Goal: Information Seeking & Learning: Understand process/instructions

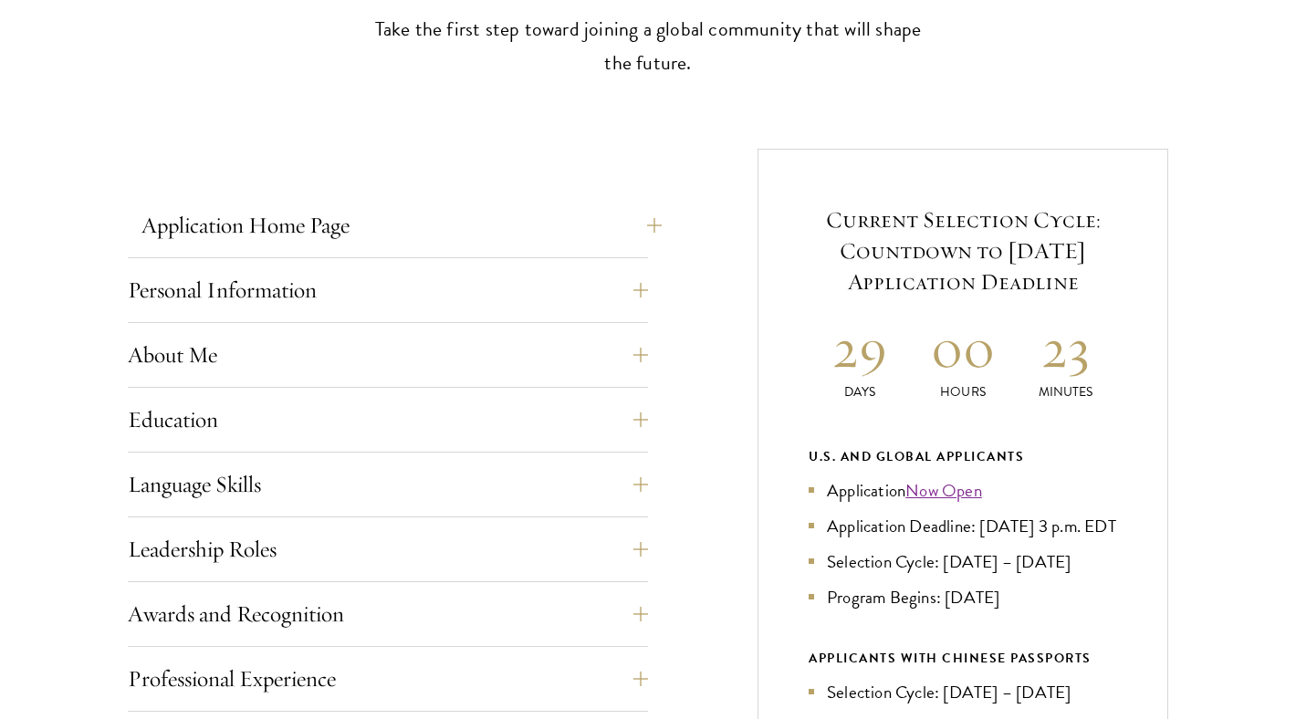
scroll to position [592, 0]
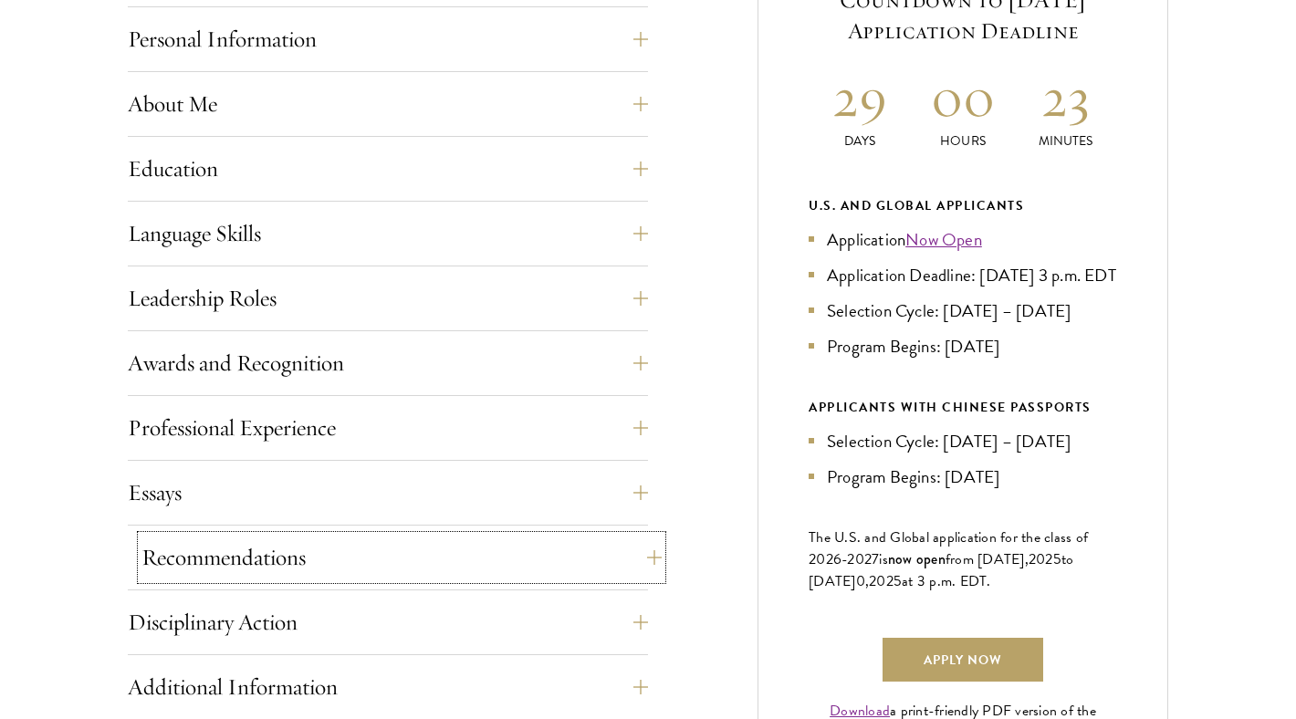
click at [440, 577] on button "Recommendations" at bounding box center [401, 558] width 520 height 44
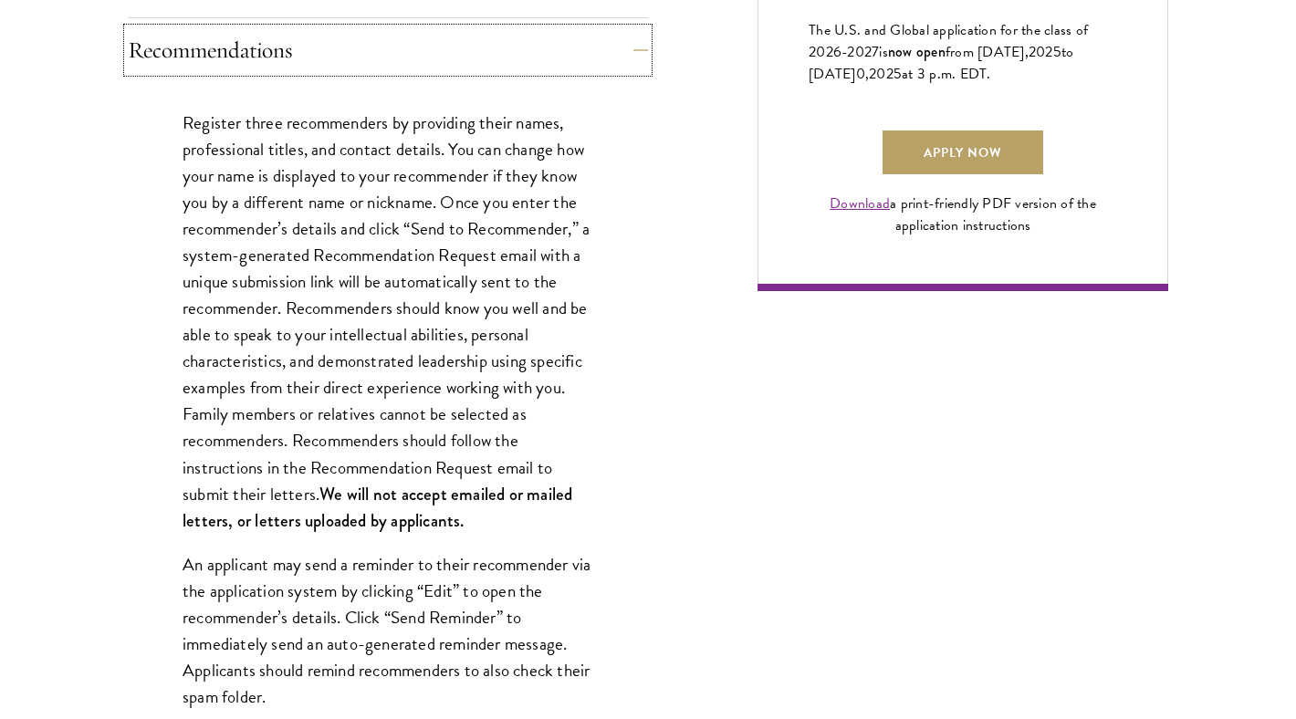
scroll to position [1353, 0]
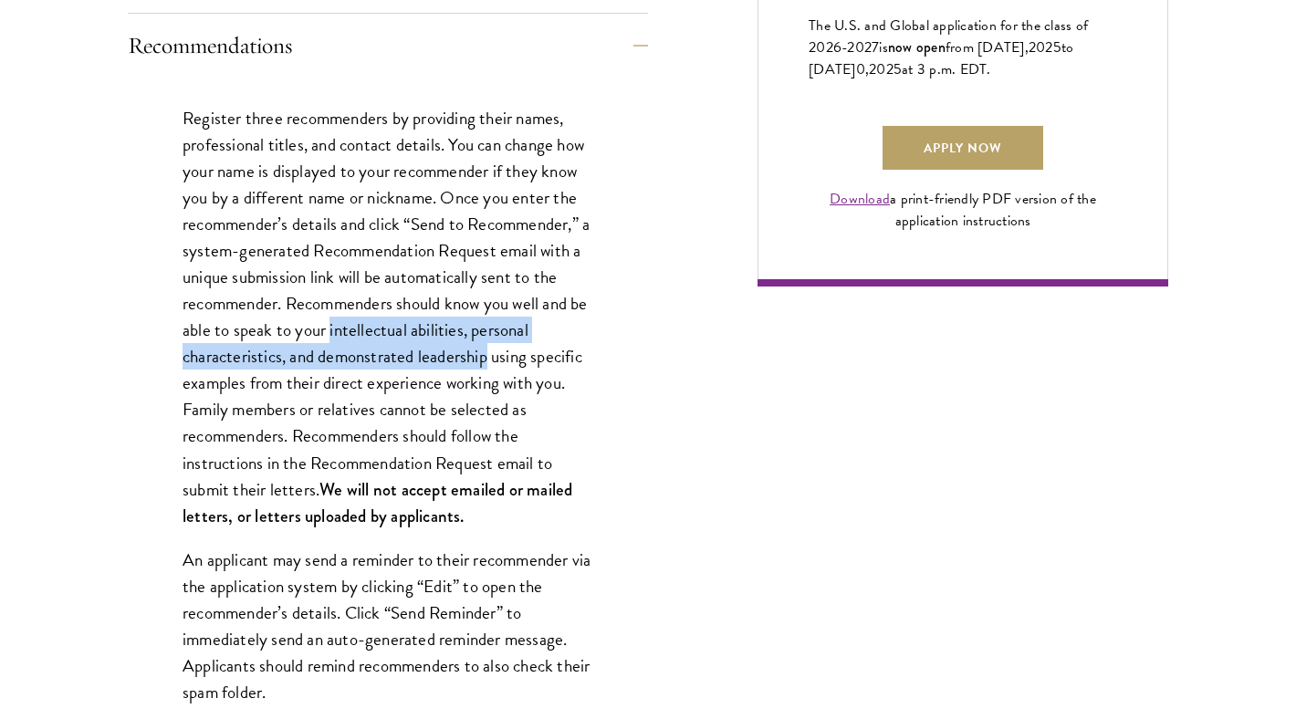
drag, startPoint x: 486, startPoint y: 359, endPoint x: 350, endPoint y: 325, distance: 140.1
click at [350, 325] on p "Register three recommenders by providing their names, professional titles, and …" at bounding box center [388, 317] width 411 height 424
copy p "intellectual abilities, personal characteristics, and demonstrated leadership"
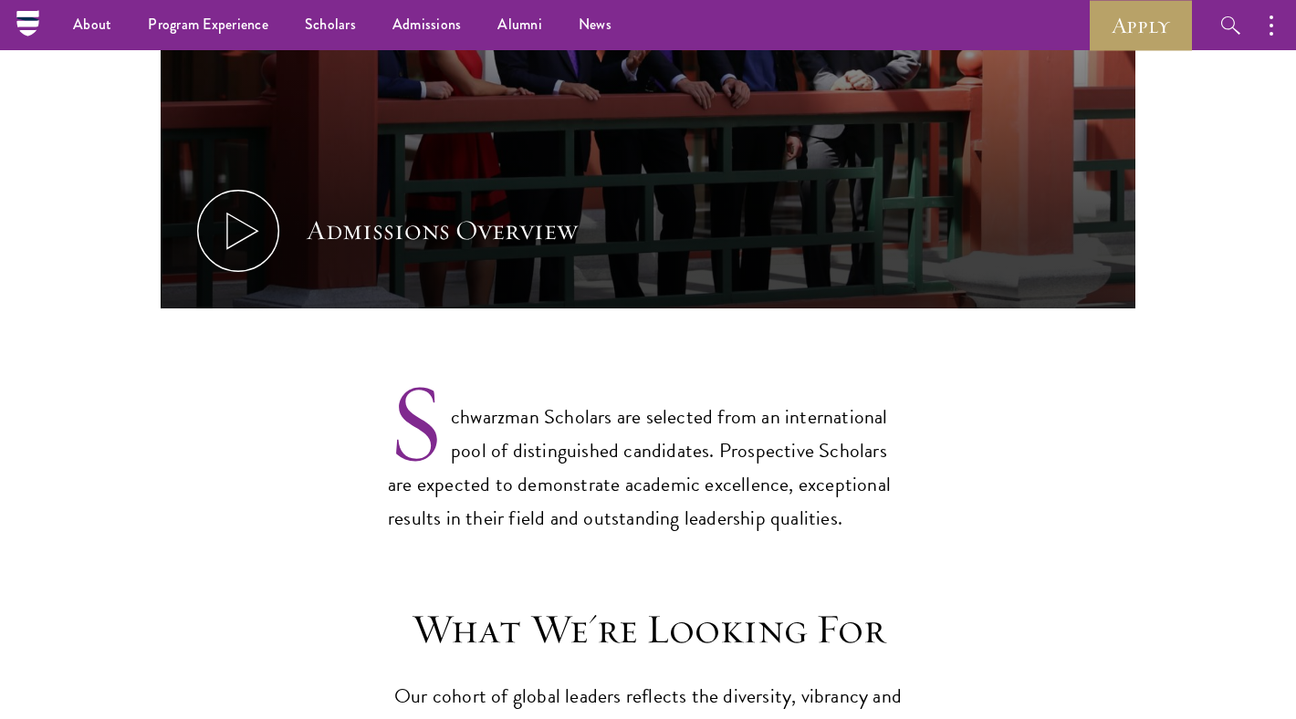
scroll to position [1157, 0]
